Goal: Task Accomplishment & Management: Manage account settings

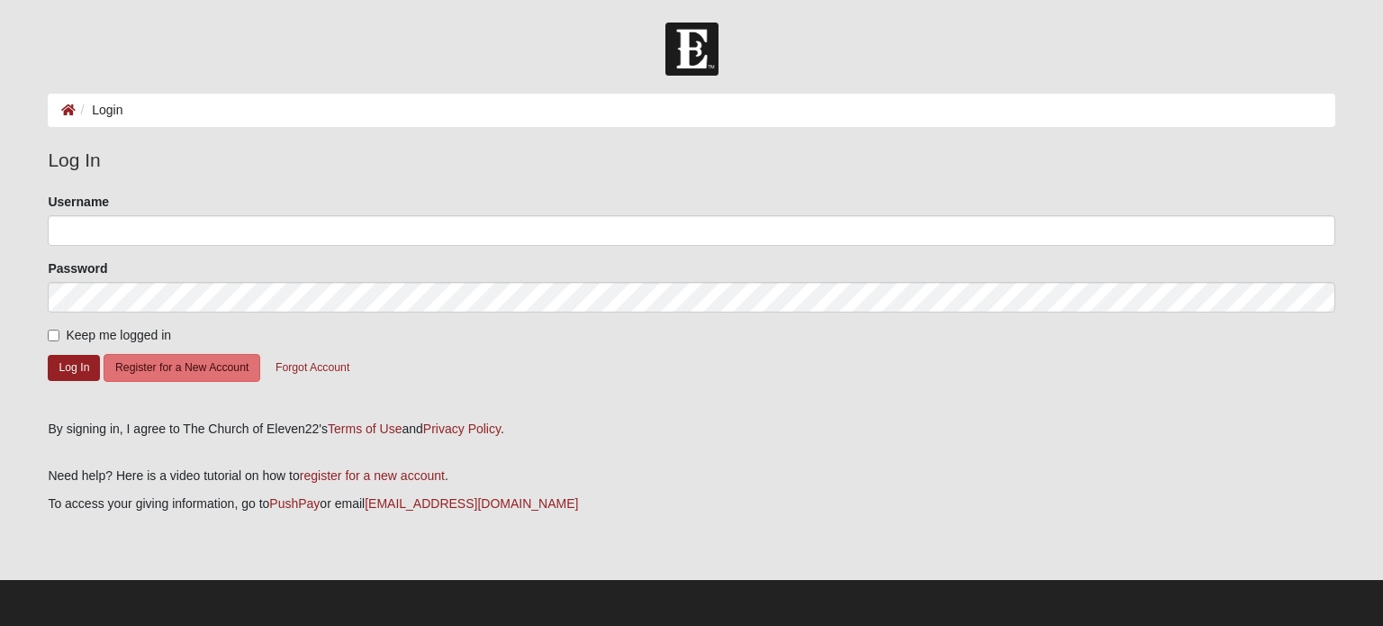
click at [119, 247] on form "Please correct the following: Username Password Keep me logged in Log In Regist…" at bounding box center [691, 300] width 1287 height 215
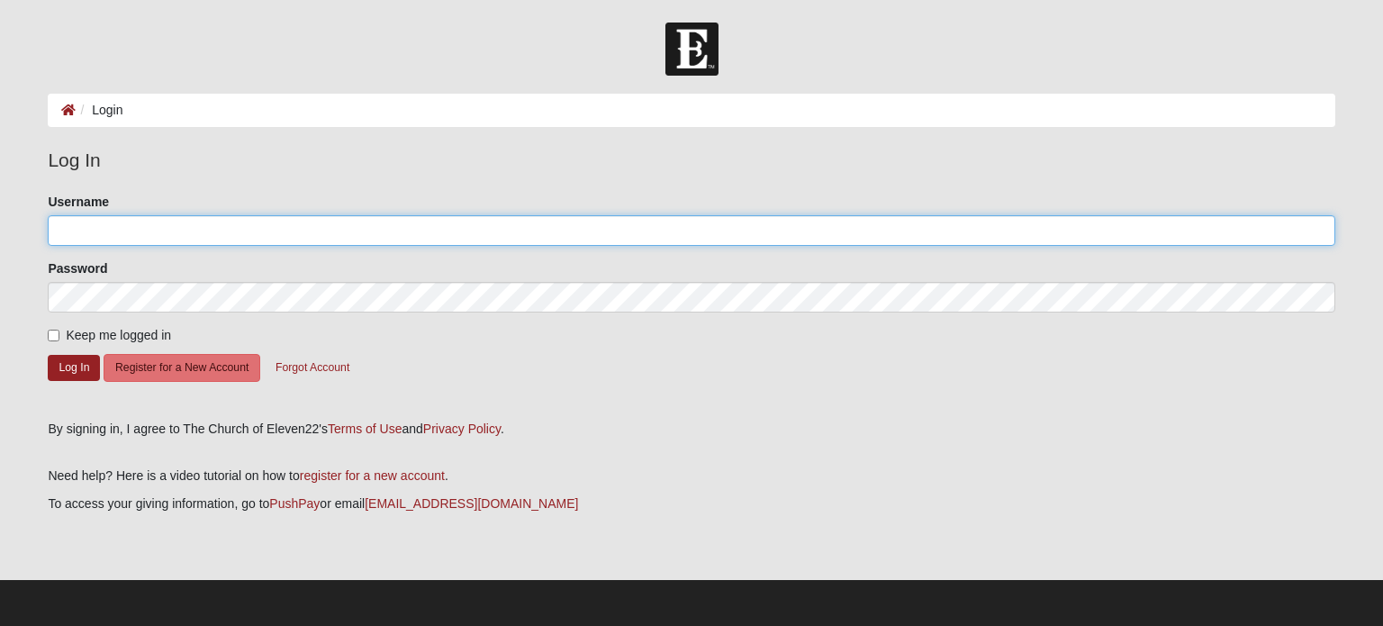
click at [122, 235] on input "Username" at bounding box center [691, 230] width 1287 height 31
type input "[EMAIL_ADDRESS][DOMAIN_NAME]"
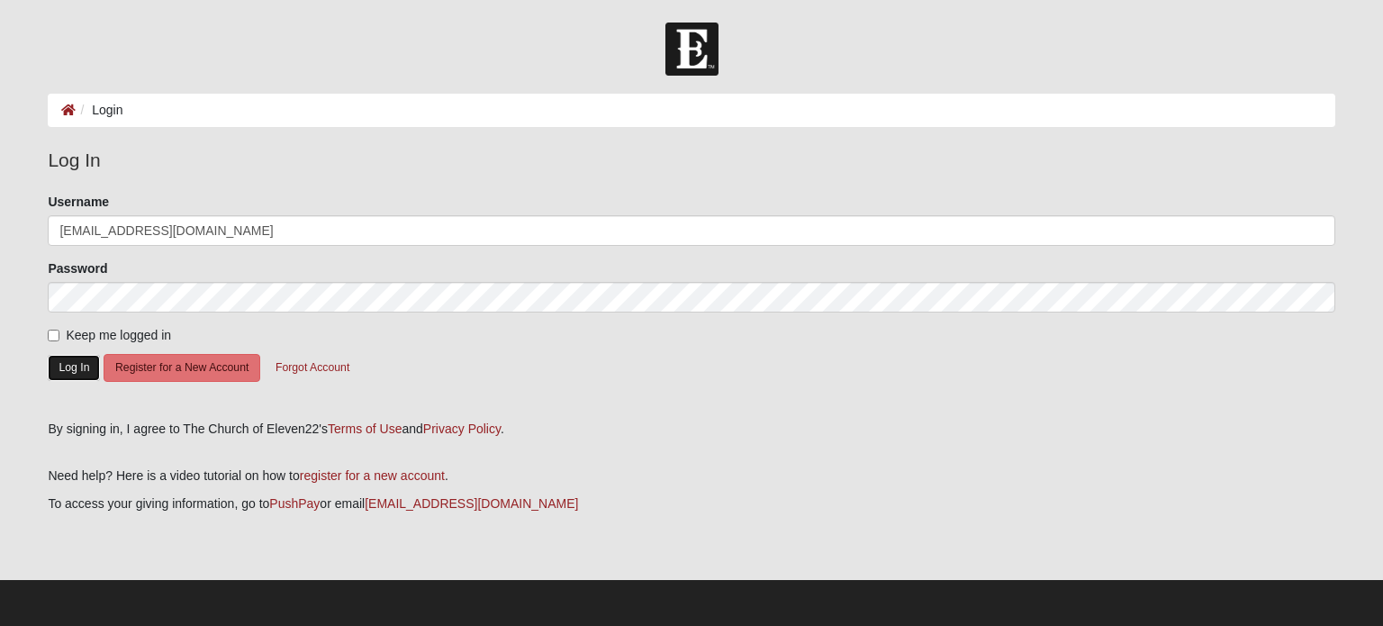
click at [61, 369] on button "Log In" at bounding box center [74, 368] width 52 height 26
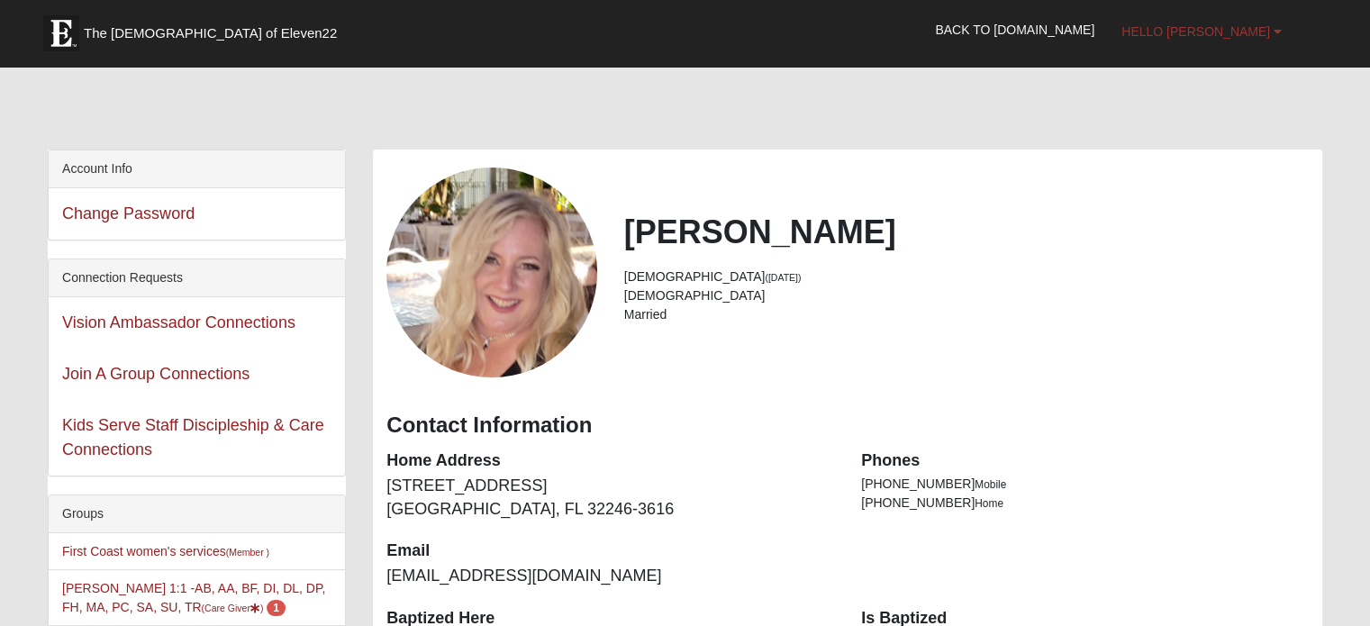
click at [1254, 24] on span "Hello Wendi" at bounding box center [1195, 31] width 149 height 14
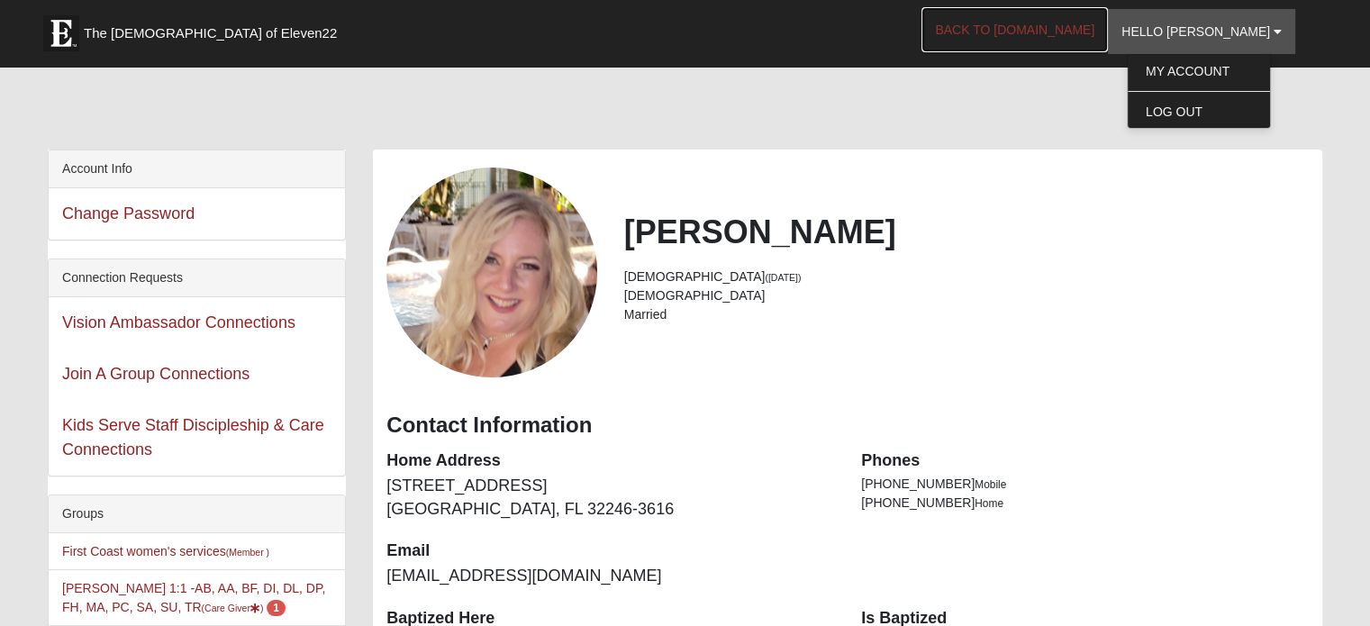
click at [1032, 28] on link "Back to COE22.com" at bounding box center [1014, 29] width 186 height 45
